Goal: Browse casually

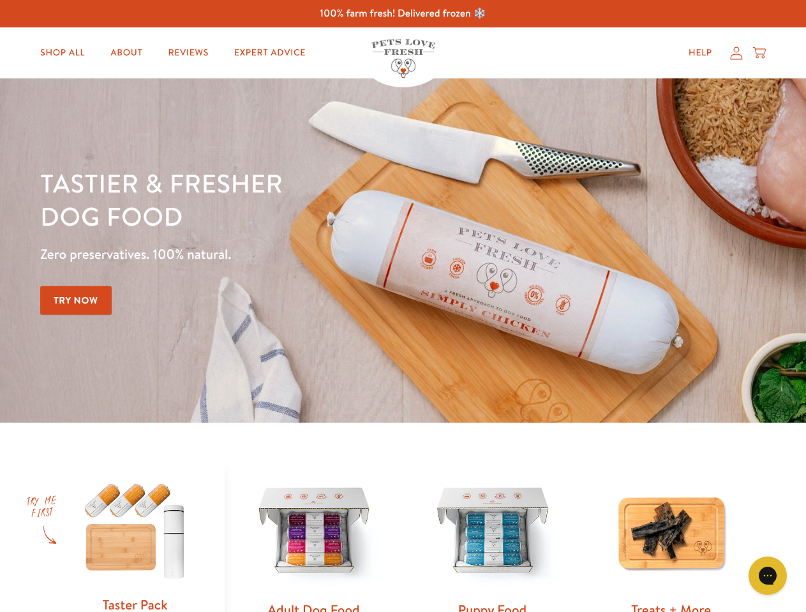
click at [402, 306] on div "Tastier & fresher dog food Zero preservatives. 100% natural. Try Now" at bounding box center [282, 250] width 484 height 168
click at [767, 576] on icon "Gorgias live chat" at bounding box center [767, 576] width 12 height 12
